Goal: Task Accomplishment & Management: Use online tool/utility

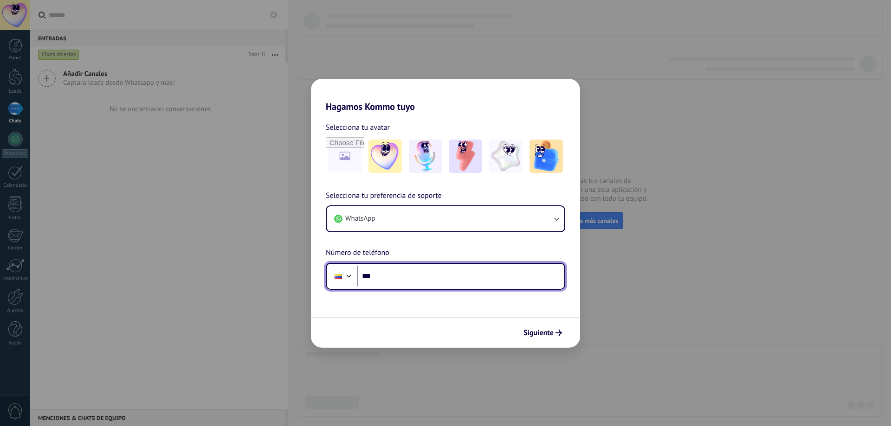
click at [395, 278] on input "***" at bounding box center [460, 276] width 207 height 21
type input "**********"
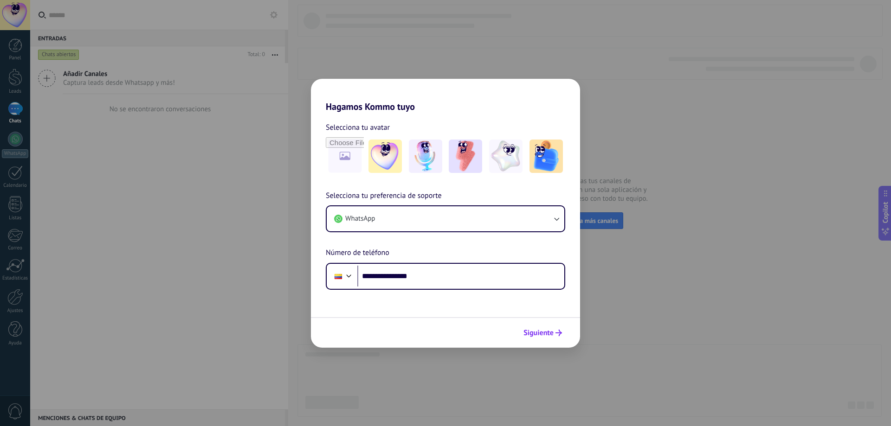
click at [541, 336] on span "Siguiente" at bounding box center [538, 333] width 30 height 6
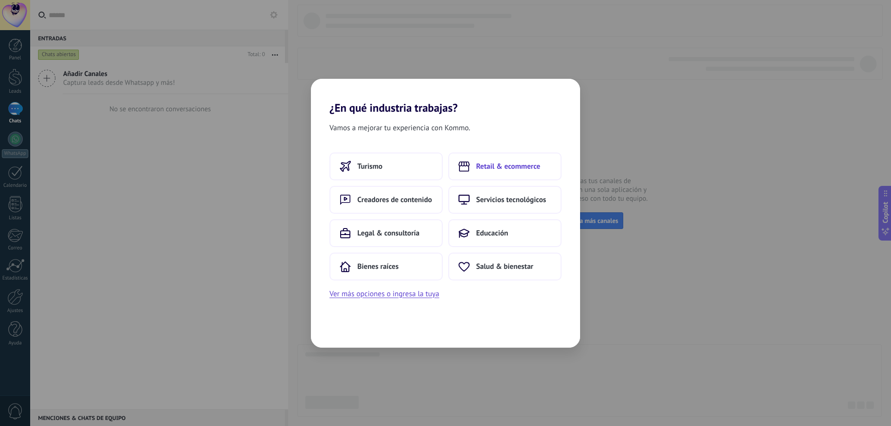
click at [500, 168] on span "Retail & ecommerce" at bounding box center [508, 166] width 64 height 9
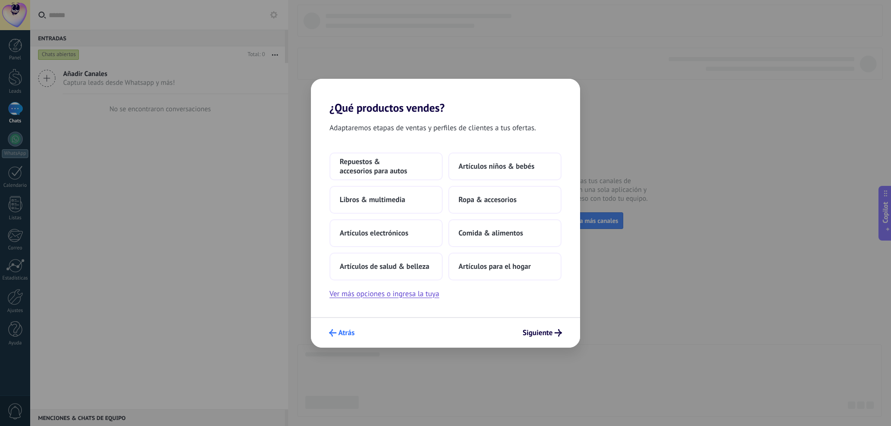
click at [341, 332] on span "Atrás" at bounding box center [346, 333] width 16 height 6
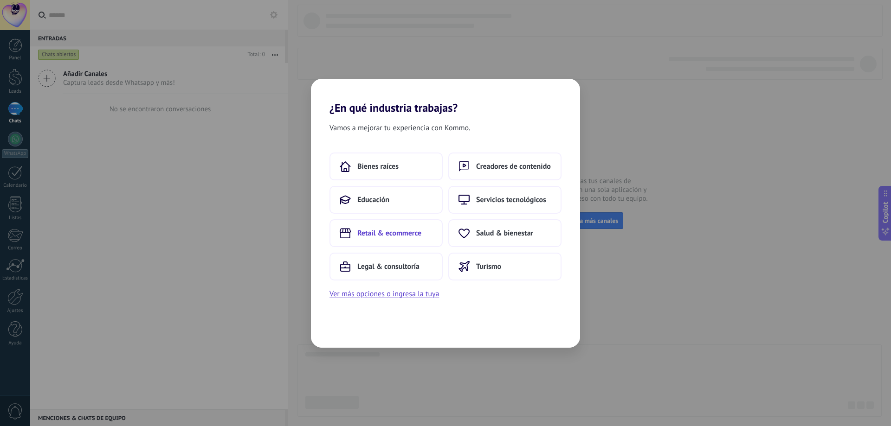
click at [373, 234] on span "Retail & ecommerce" at bounding box center [389, 233] width 64 height 9
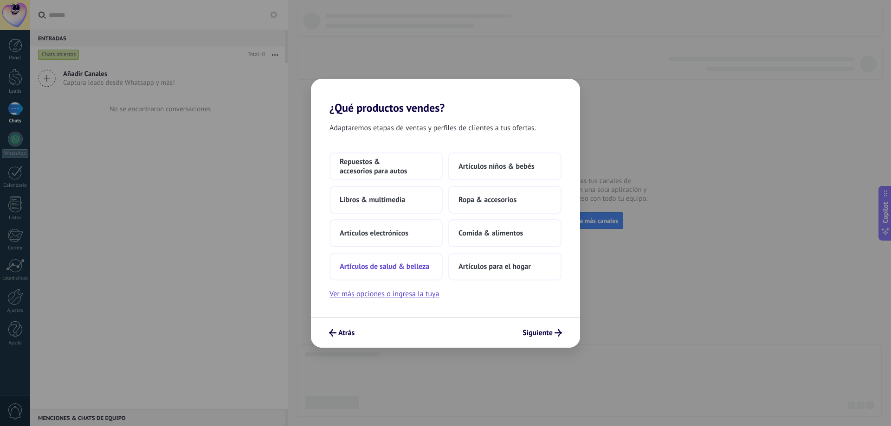
click at [380, 269] on span "Artículos de salud & belleza" at bounding box center [385, 266] width 90 height 9
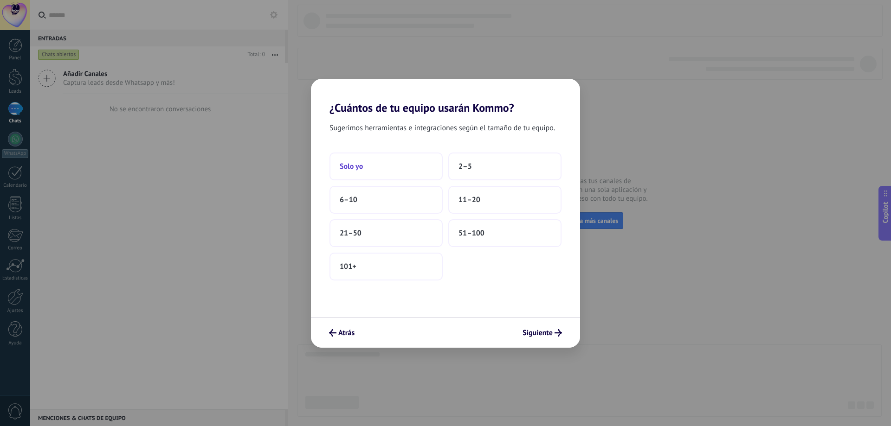
click at [407, 176] on button "Solo yo" at bounding box center [385, 167] width 113 height 28
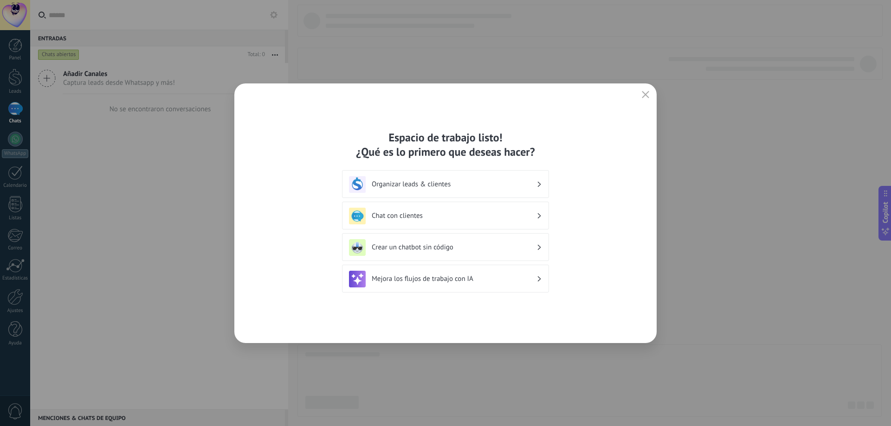
click at [529, 188] on h3 "Organizar leads & clientes" at bounding box center [454, 184] width 165 height 9
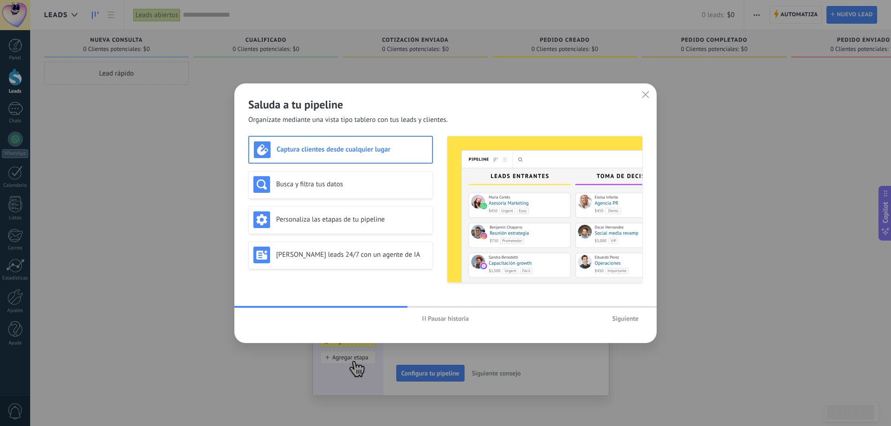
click at [617, 320] on span "Siguiente" at bounding box center [625, 319] width 26 height 6
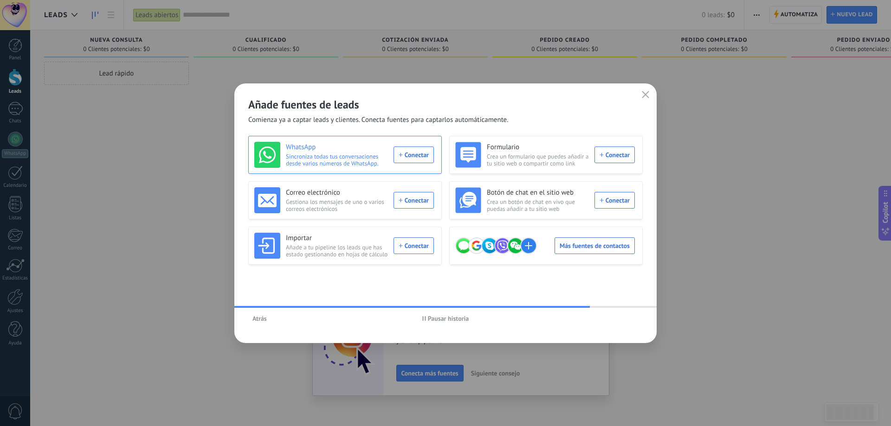
click at [414, 158] on div "WhatsApp Sincroniza todas tus conversaciones desde varios números de WhatsApp. …" at bounding box center [344, 155] width 180 height 26
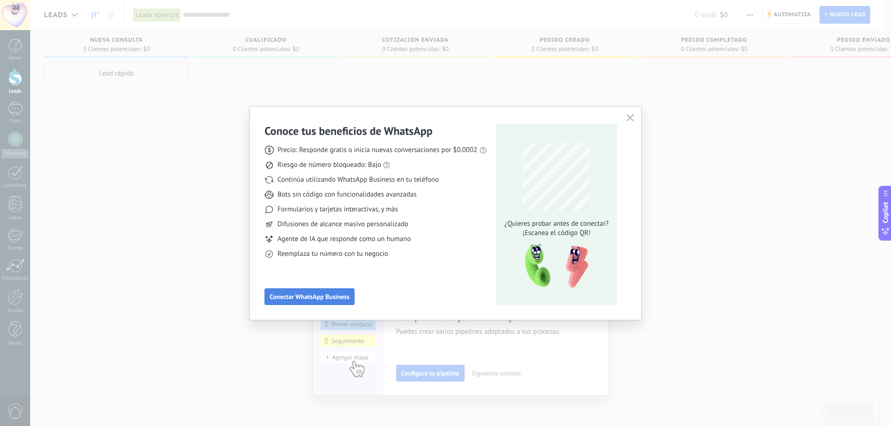
click at [332, 294] on span "Conectar WhatsApp Business" at bounding box center [310, 297] width 80 height 6
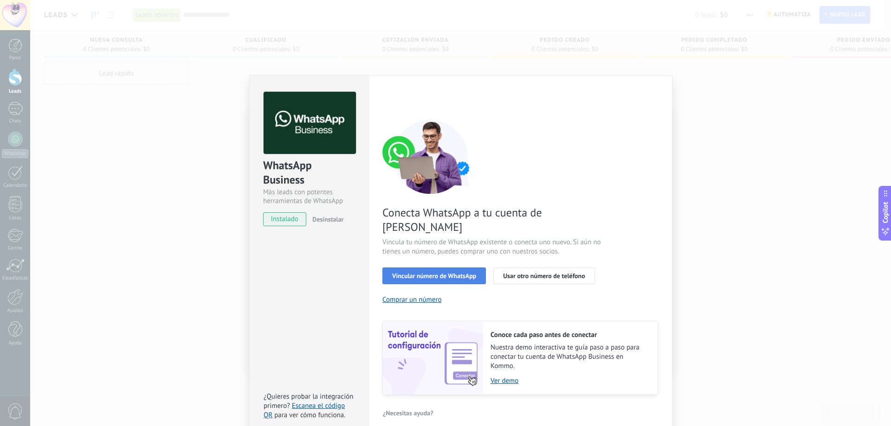
click at [451, 273] on span "Vincular número de WhatsApp" at bounding box center [434, 276] width 84 height 6
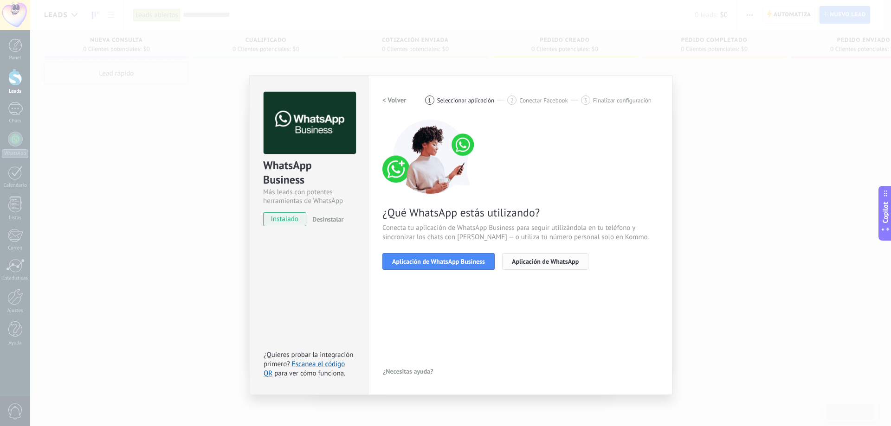
click at [540, 262] on span "Aplicación de WhatsApp" at bounding box center [545, 261] width 67 height 6
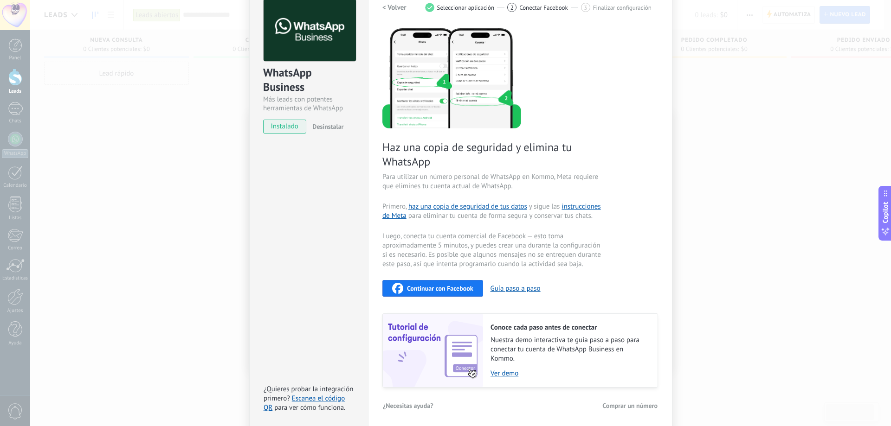
scroll to position [96, 0]
